Goal: Task Accomplishment & Management: Use online tool/utility

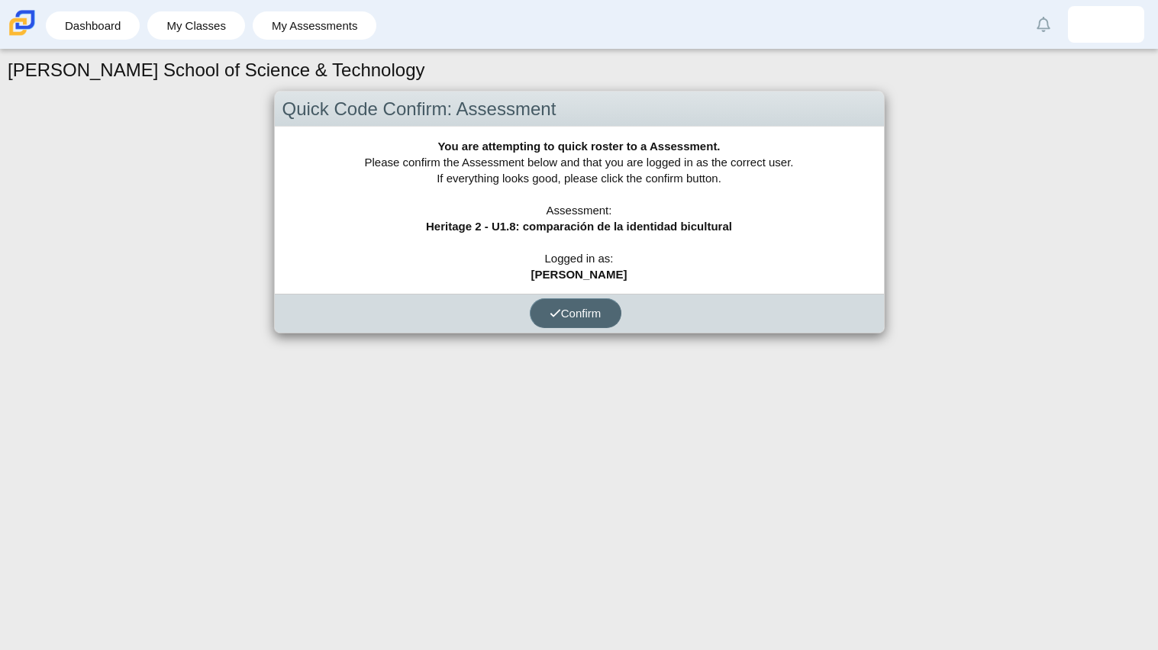
click at [584, 311] on span "Confirm" at bounding box center [575, 313] width 52 height 13
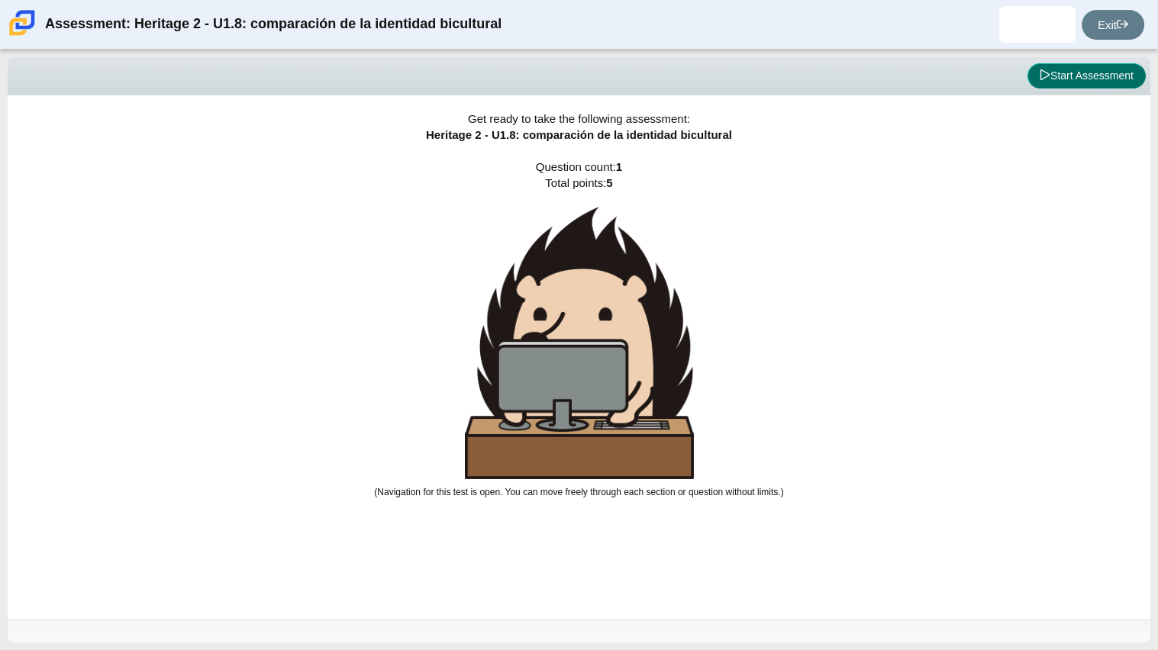
click at [1059, 84] on button "Start Assessment" at bounding box center [1086, 76] width 118 height 26
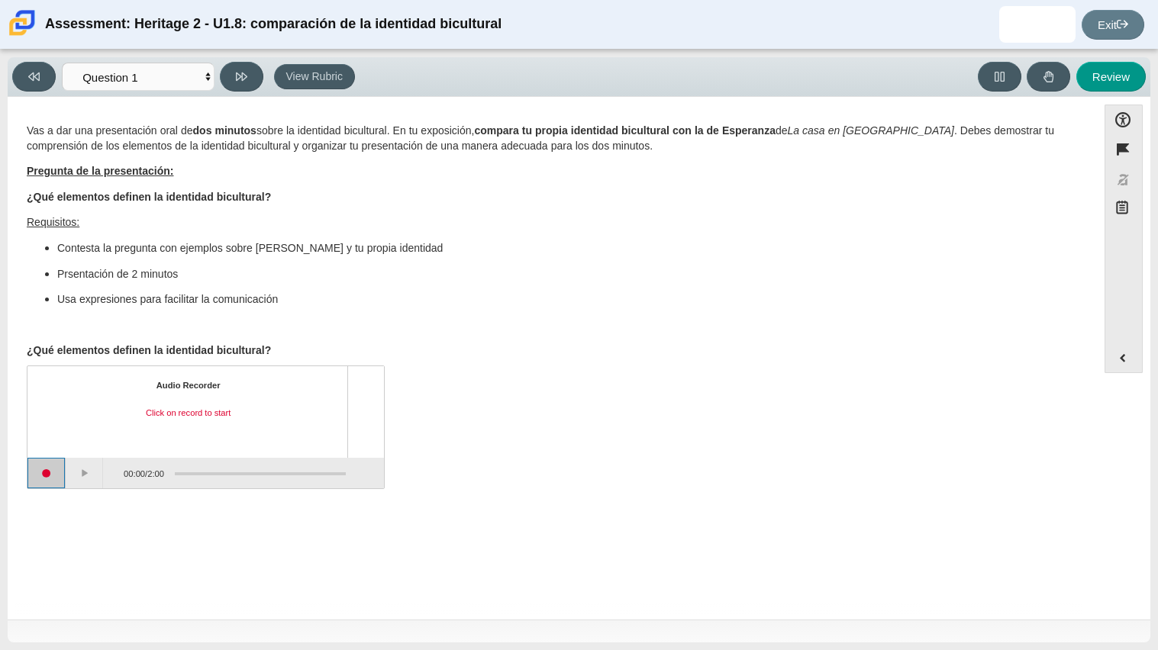
click at [49, 470] on button "Start recording" at bounding box center [46, 473] width 38 height 31
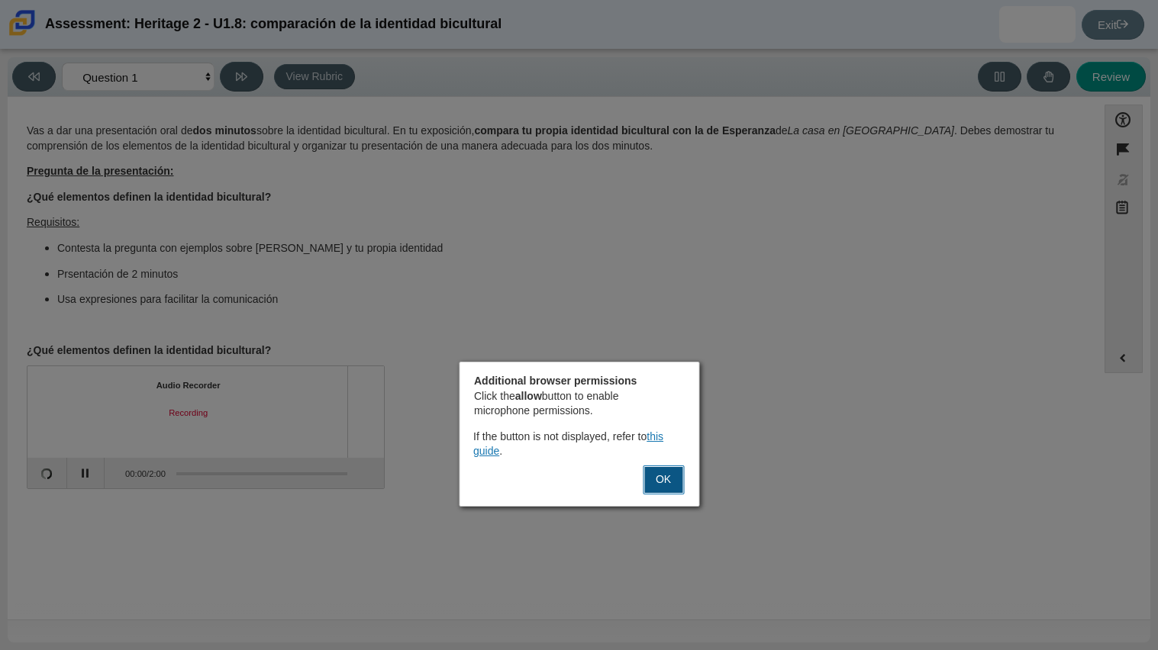
click at [653, 475] on button "OK" at bounding box center [663, 480] width 41 height 29
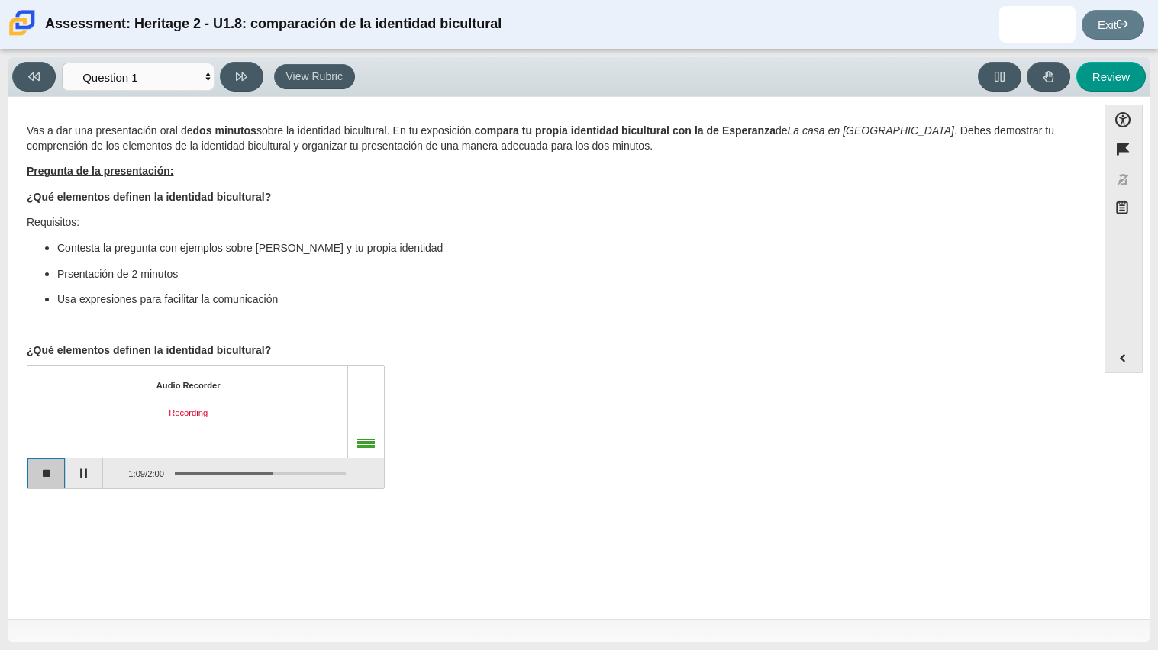
click at [57, 475] on button "Stop recording" at bounding box center [46, 473] width 38 height 31
click at [237, 75] on icon at bounding box center [241, 76] width 11 height 11
select select "review"
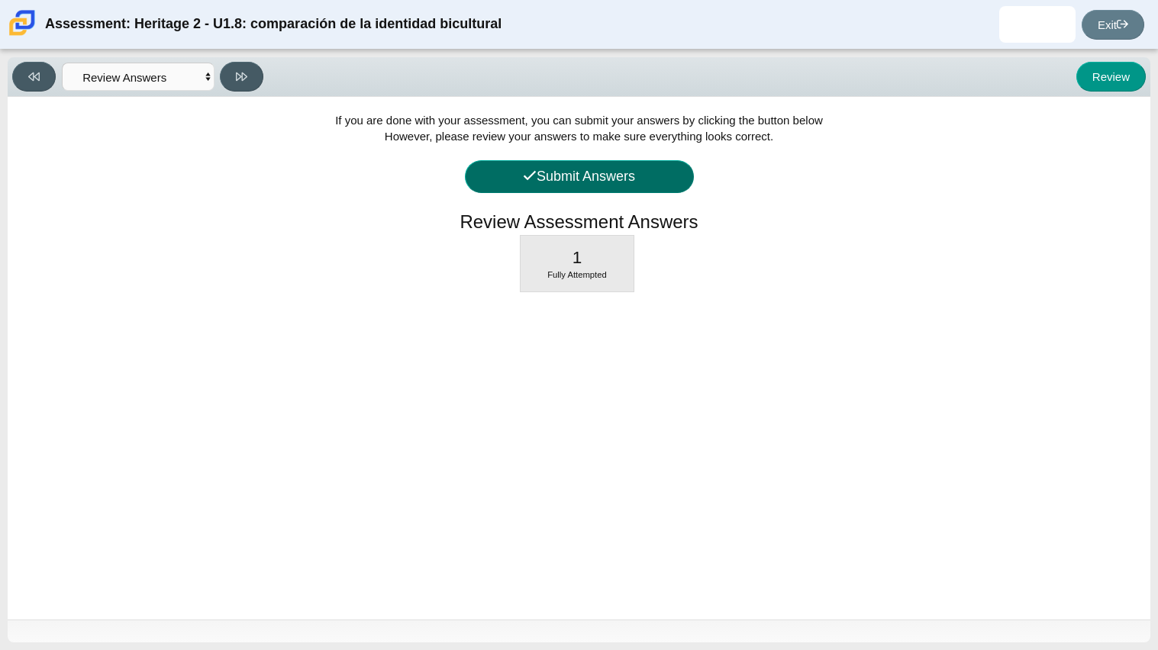
click at [664, 165] on button "Submit Answers" at bounding box center [579, 176] width 229 height 33
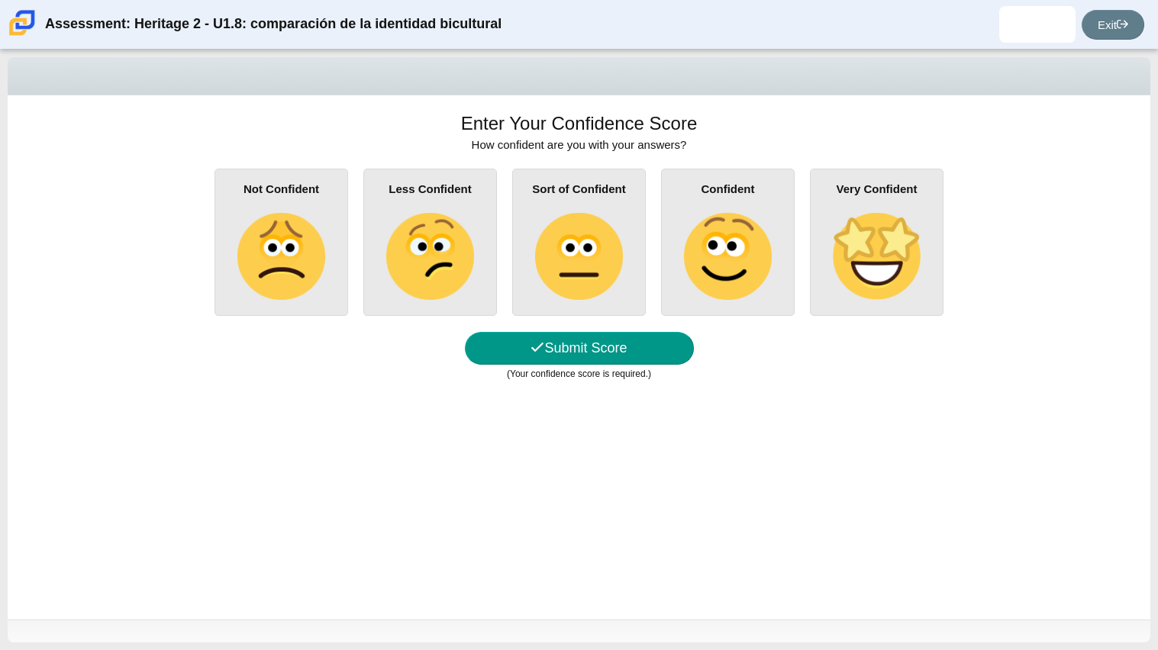
click at [882, 230] on img at bounding box center [876, 256] width 87 height 87
click at [0, 0] on input "Very Confident" at bounding box center [0, 0] width 0 height 0
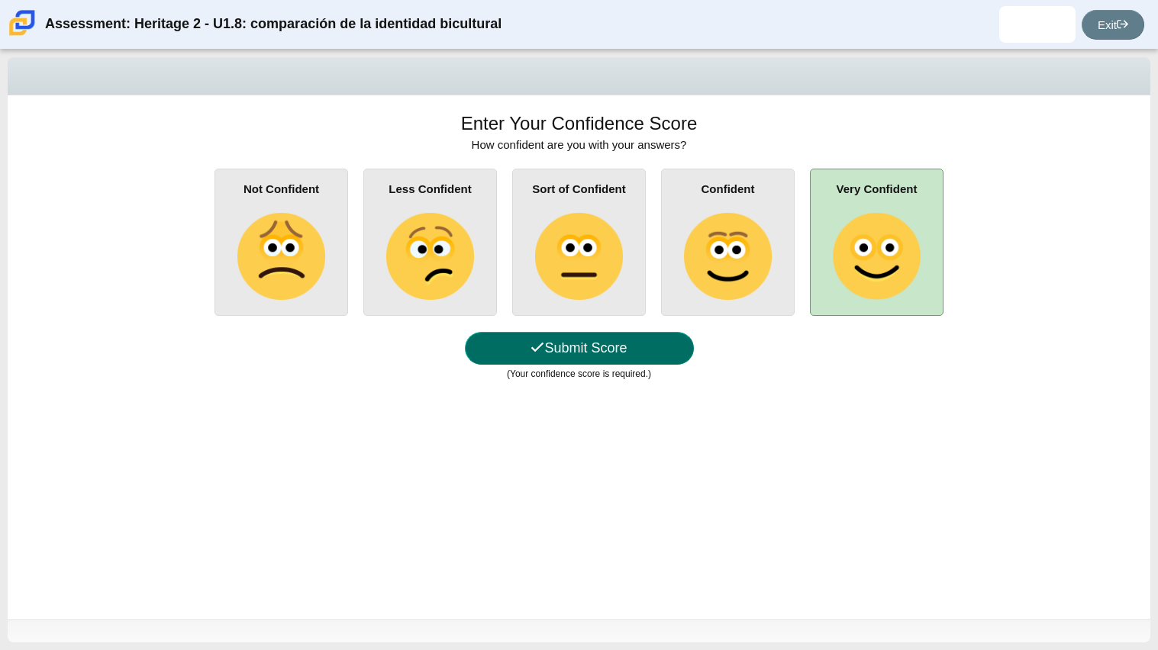
click at [672, 343] on button "Submit Score" at bounding box center [579, 348] width 229 height 33
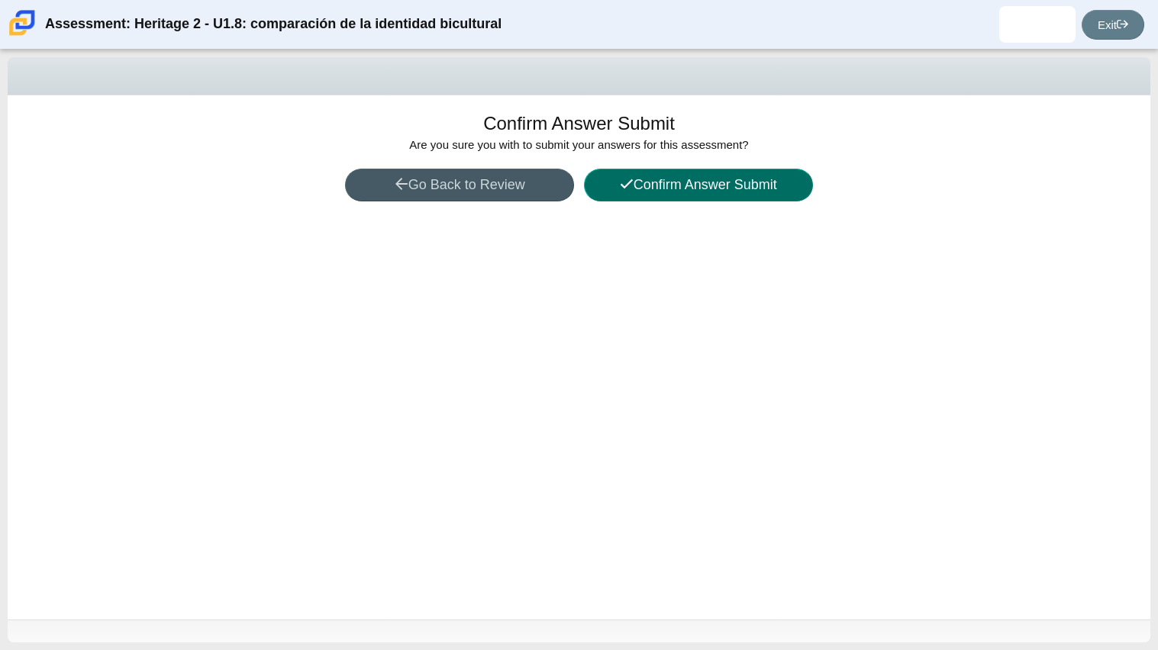
click at [688, 185] on button "Confirm Answer Submit" at bounding box center [698, 185] width 229 height 33
